Goal: Task Accomplishment & Management: Manage account settings

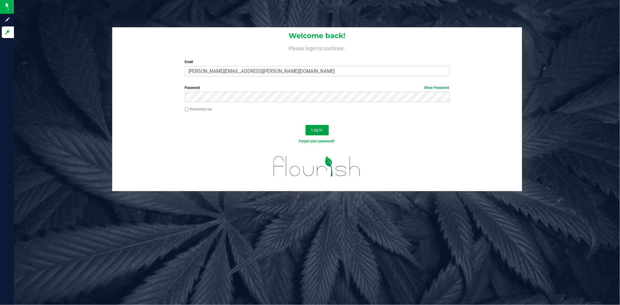
click at [317, 130] on span "Log In" at bounding box center [316, 130] width 11 height 5
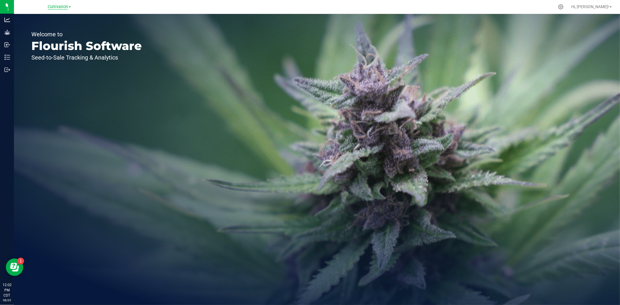
click at [54, 8] on span "Cultivation" at bounding box center [58, 6] width 20 height 5
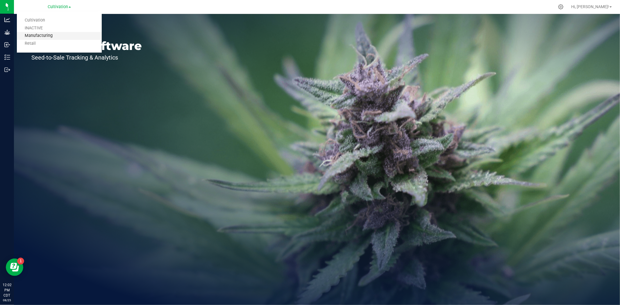
click at [46, 36] on link "Manufacturing" at bounding box center [59, 36] width 85 height 8
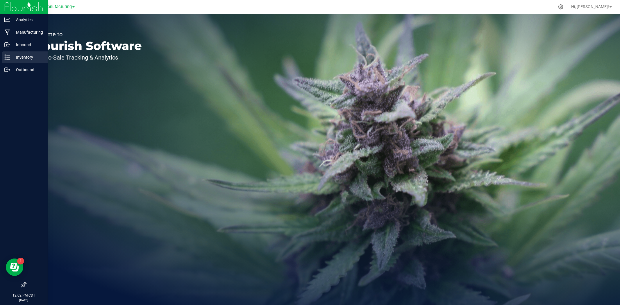
click at [13, 57] on p "Inventory" at bounding box center [27, 57] width 35 height 7
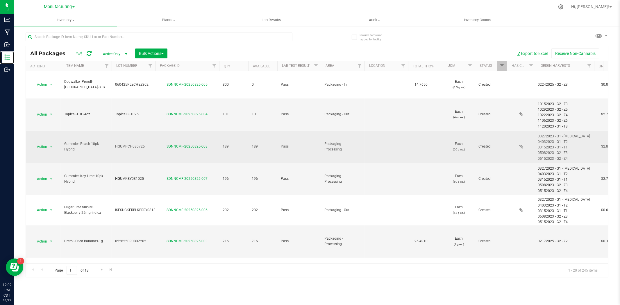
scroll to position [32, 0]
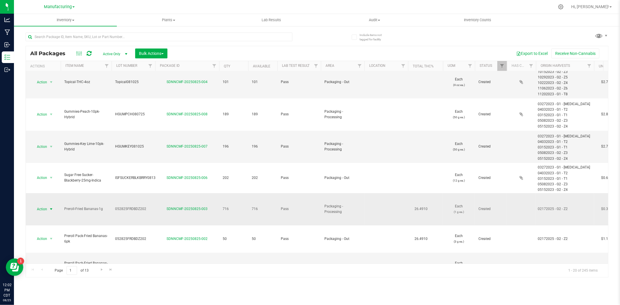
click at [51, 207] on span "select" at bounding box center [51, 209] width 5 height 5
click at [48, 83] on li "Adjust qty" at bounding box center [50, 85] width 37 height 9
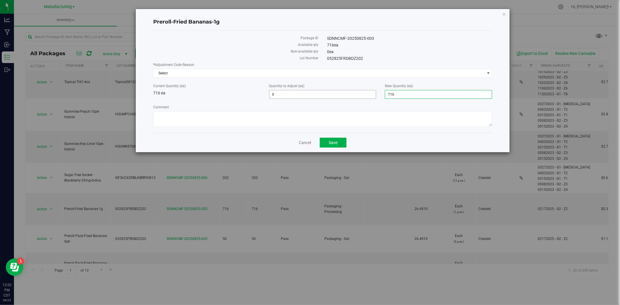
drag, startPoint x: 399, startPoint y: 95, endPoint x: 373, endPoint y: 99, distance: 25.9
click at [373, 99] on div "Current Quantity (ea) 716 ea Quantity to Adjust (ea) 0 0 New Quantity (ea) 716 …" at bounding box center [323, 90] width 348 height 15
type input "715"
type input "-1"
type input "715"
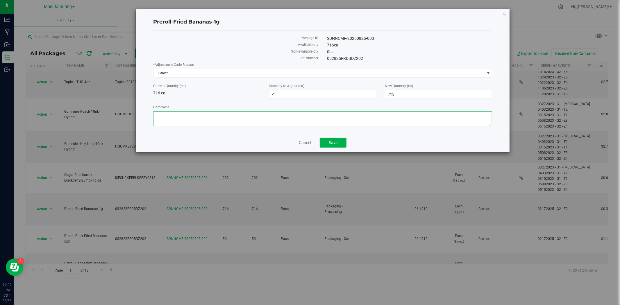
click at [306, 123] on textarea "Comment" at bounding box center [322, 118] width 339 height 15
click at [198, 72] on span "Select" at bounding box center [318, 73] width 331 height 8
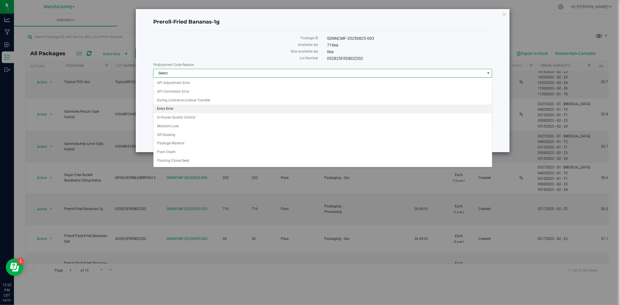
click at [177, 108] on li "Entry Error" at bounding box center [322, 109] width 338 height 9
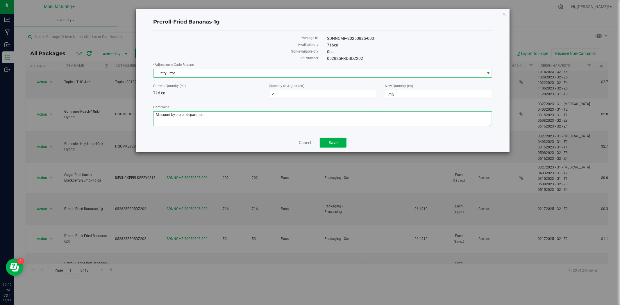
click at [212, 120] on textarea "Comment" at bounding box center [322, 118] width 339 height 15
type textarea "Miscount by preroll department - [PERSON_NAME]"
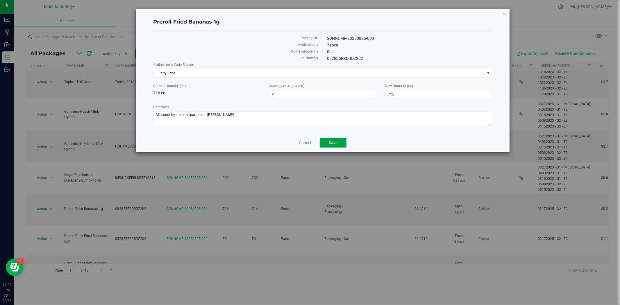
click at [332, 142] on span "Save" at bounding box center [333, 142] width 9 height 5
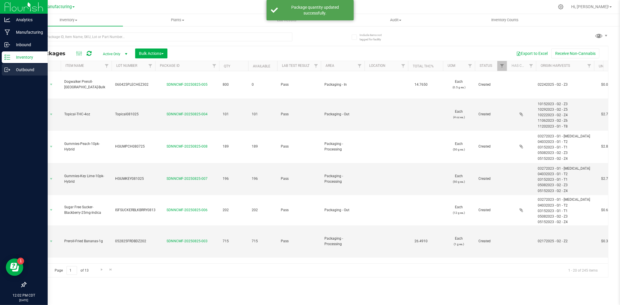
click at [13, 67] on p "Outbound" at bounding box center [27, 69] width 35 height 7
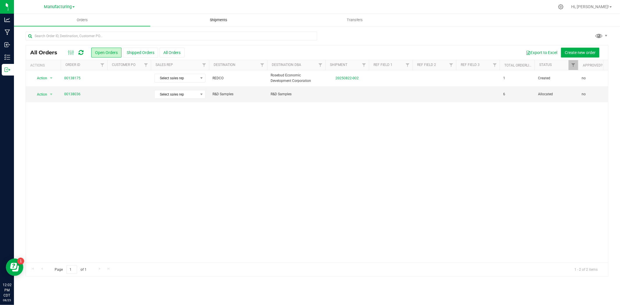
click at [225, 21] on span "Shipments" at bounding box center [218, 19] width 33 height 5
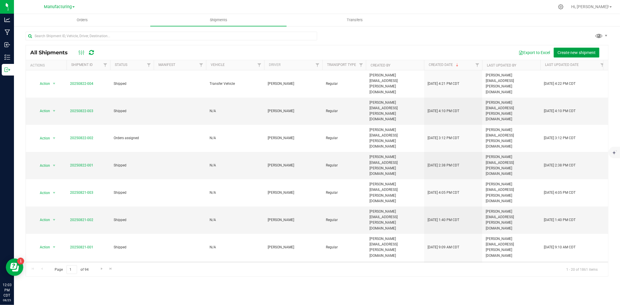
click at [569, 53] on span "Create new shipment" at bounding box center [576, 52] width 38 height 5
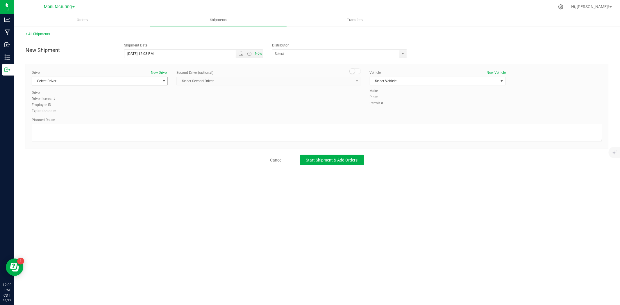
click at [160, 83] on span "Select Driver" at bounding box center [96, 81] width 128 height 8
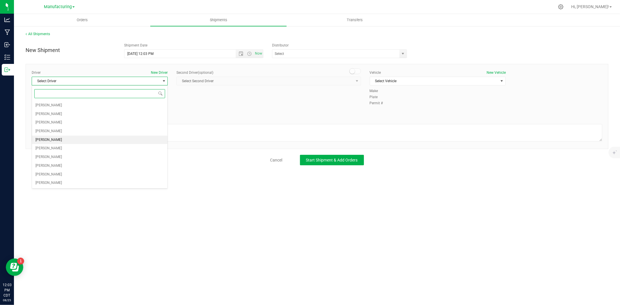
click at [55, 140] on span "[PERSON_NAME]" at bounding box center [48, 140] width 26 height 8
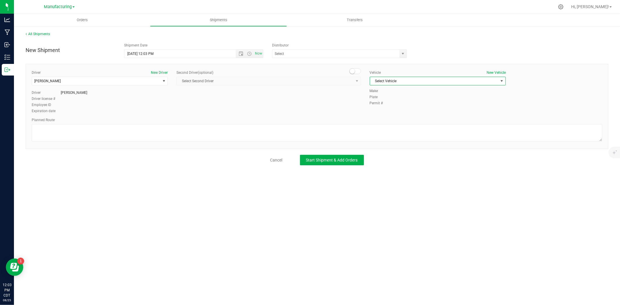
click at [400, 81] on span "Select Vehicle" at bounding box center [434, 81] width 128 height 8
click at [383, 94] on li "N/A" at bounding box center [437, 91] width 135 height 9
click at [211, 131] on textarea at bounding box center [317, 132] width 570 height 17
click at [91, 131] on textarea at bounding box center [317, 132] width 570 height 17
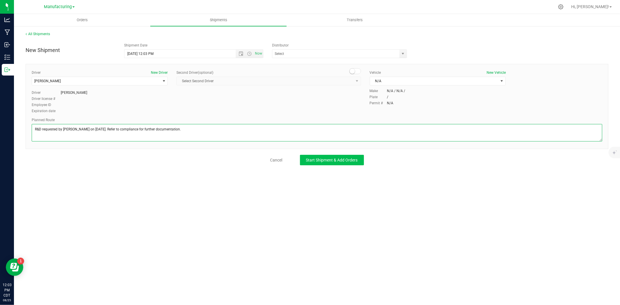
type textarea "R&D requested by [PERSON_NAME] on [DATE]. Refer to compliance for further docum…"
click at [317, 160] on span "Start Shipment & Add Orders" at bounding box center [332, 160] width 52 height 5
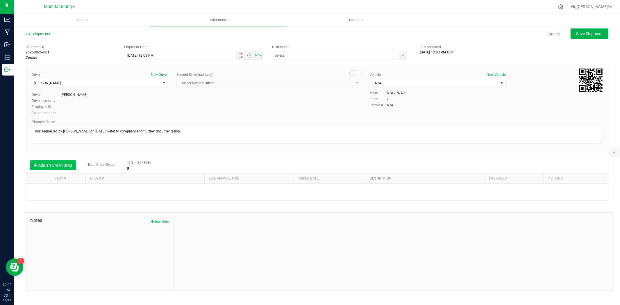
click at [65, 166] on button "Add an Order/Stop" at bounding box center [53, 165] width 46 height 10
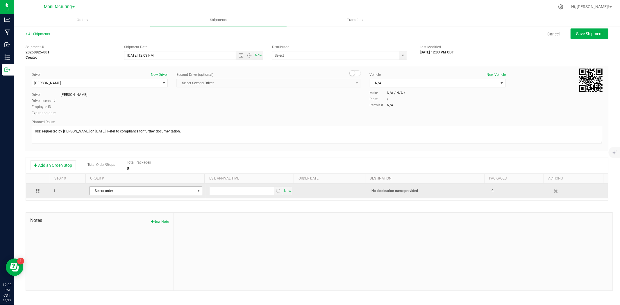
click at [95, 190] on span "Select order" at bounding box center [141, 191] width 105 height 8
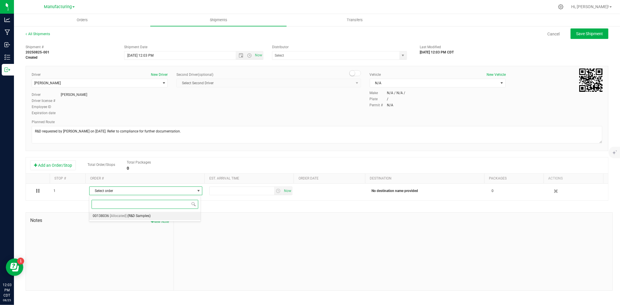
click at [125, 214] on span "[Allocated]" at bounding box center [118, 216] width 17 height 8
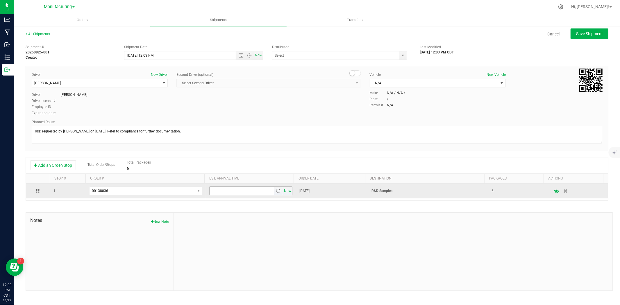
click at [288, 191] on span "Now" at bounding box center [288, 191] width 10 height 8
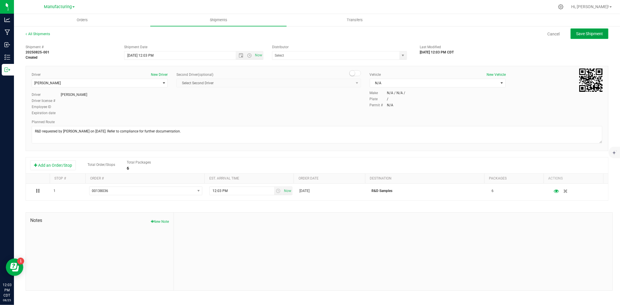
click at [580, 35] on span "Save Shipment" at bounding box center [589, 33] width 27 height 5
type input "[DATE] 5:03 PM"
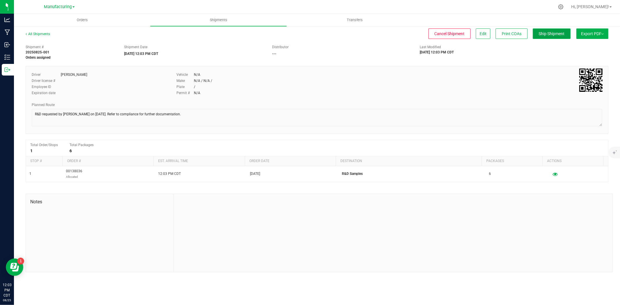
click at [551, 36] on button "Ship Shipment" at bounding box center [552, 33] width 38 height 10
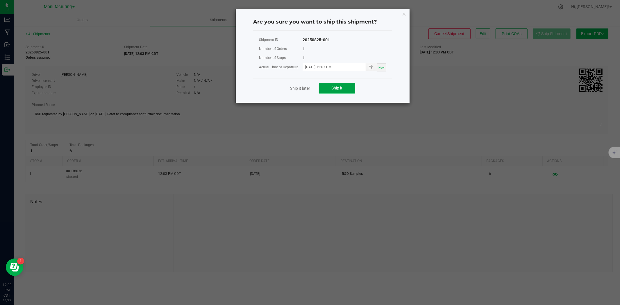
click at [343, 88] on button "Ship it" at bounding box center [337, 88] width 36 height 10
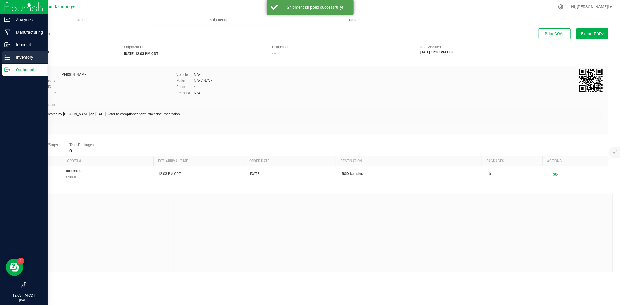
click at [9, 60] on div "Inventory" at bounding box center [25, 57] width 46 height 12
